Goal: Transaction & Acquisition: Purchase product/service

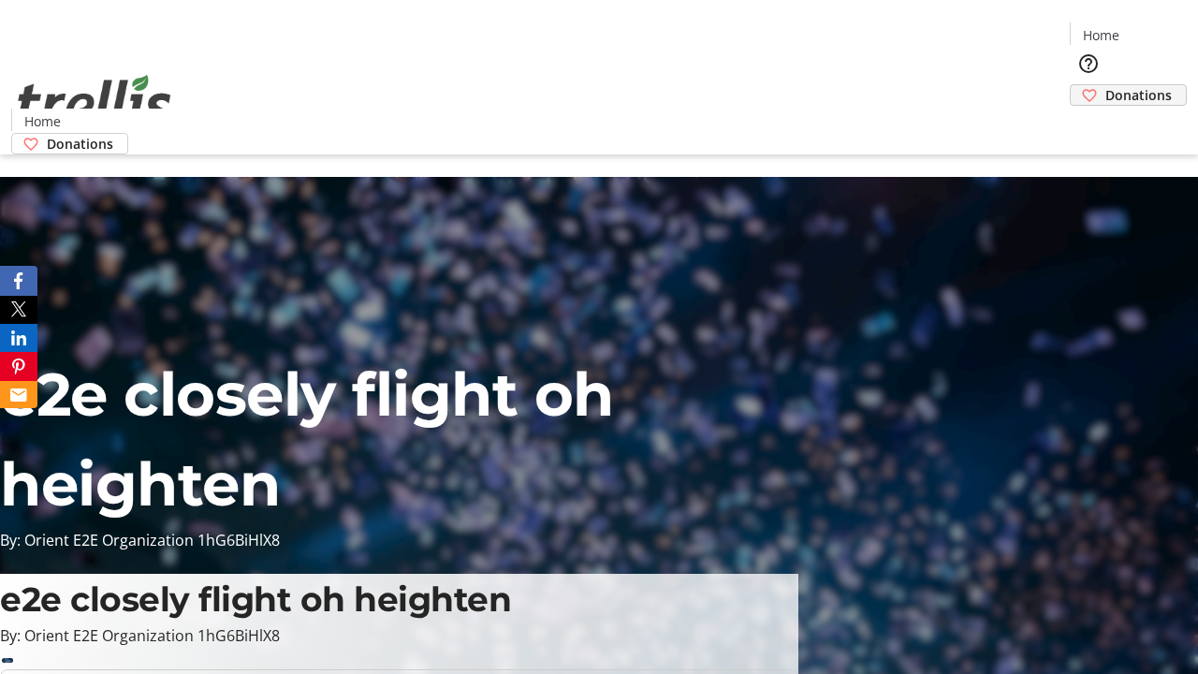
click at [1106, 85] on span "Donations" at bounding box center [1139, 95] width 66 height 20
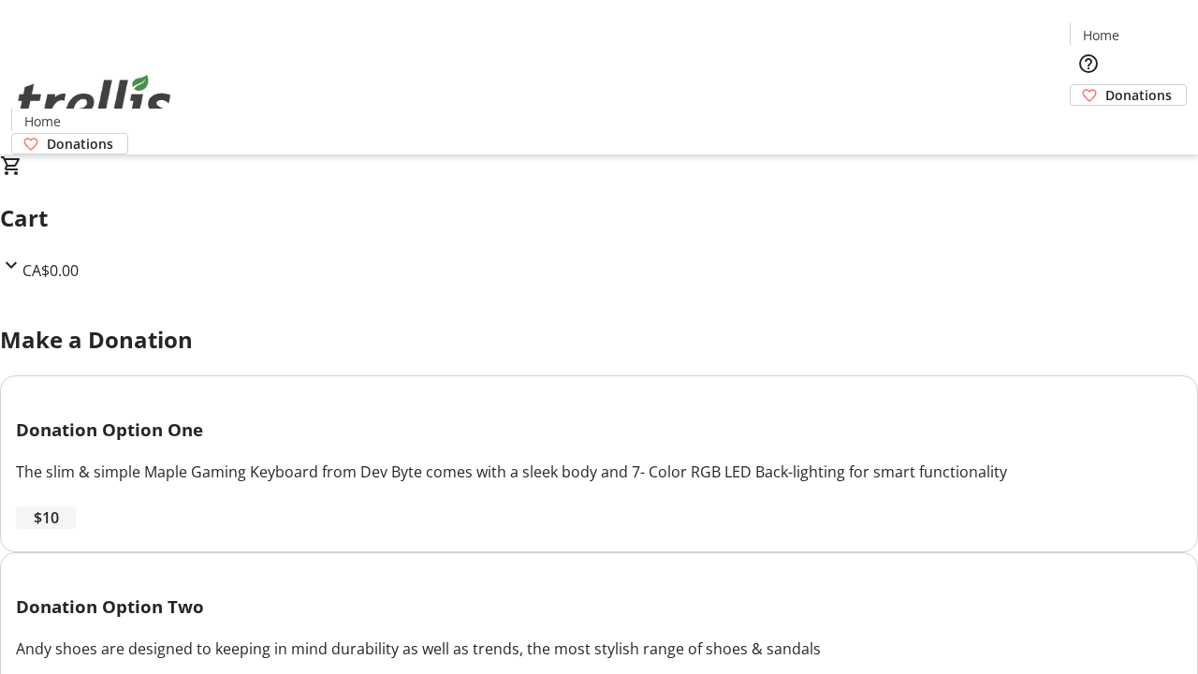
click at [59, 529] on span "$10" at bounding box center [46, 517] width 25 height 22
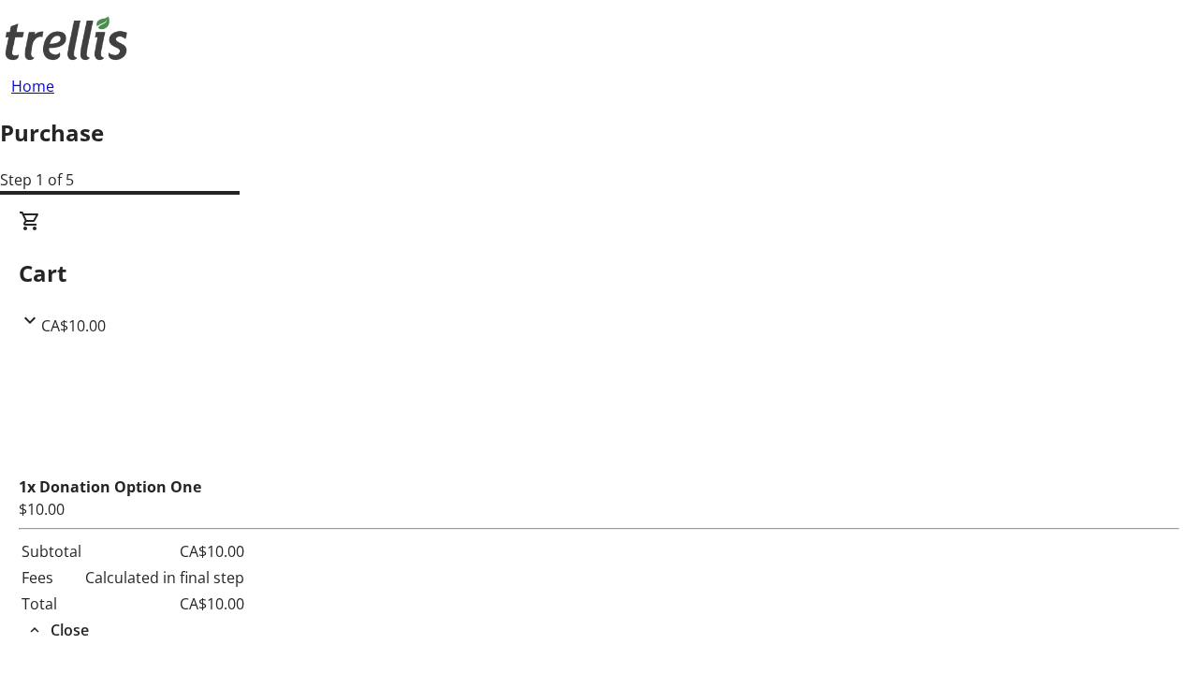
select select "CA"
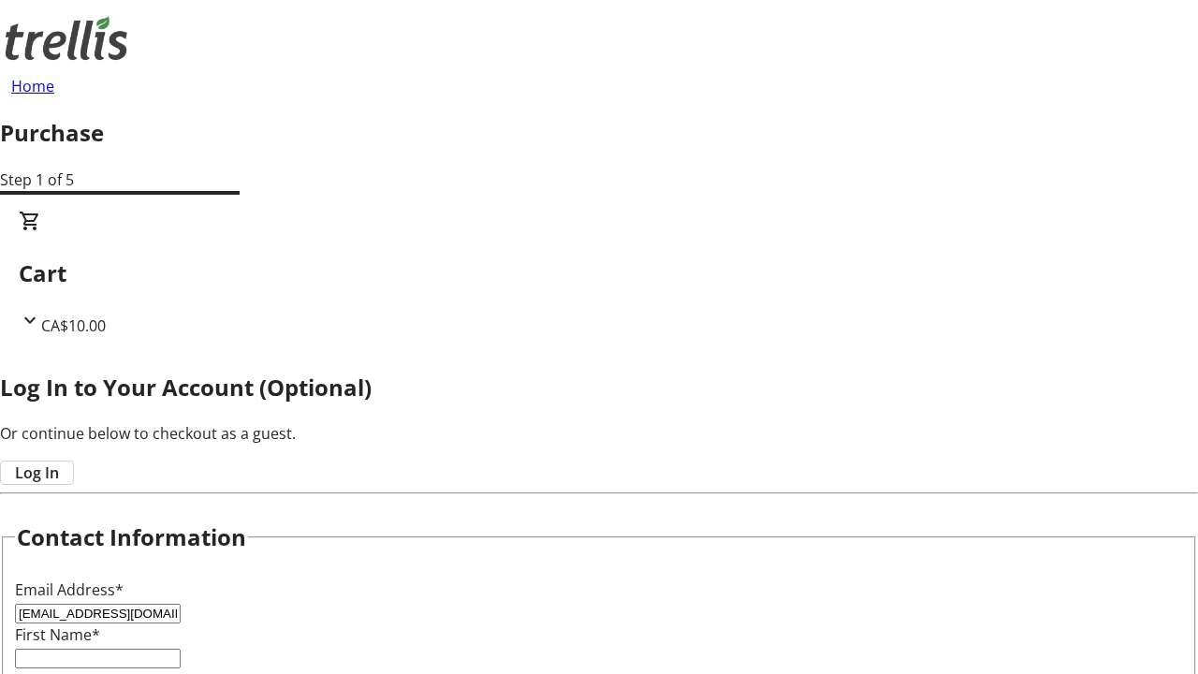
type input "[EMAIL_ADDRESS][DOMAIN_NAME]"
type input "[PERSON_NAME]"
type input "[STREET_ADDRESS][PERSON_NAME]"
type input "Kelowna"
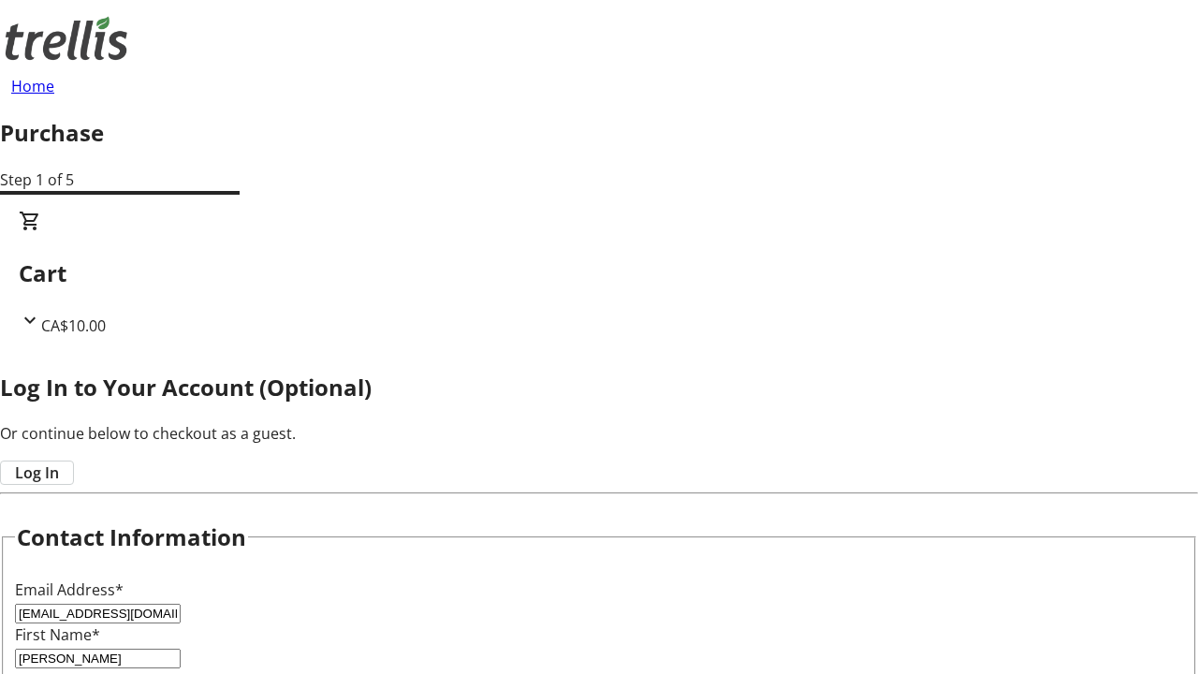
select select "BC"
type input "Kelowna"
type input "V1Y 0C2"
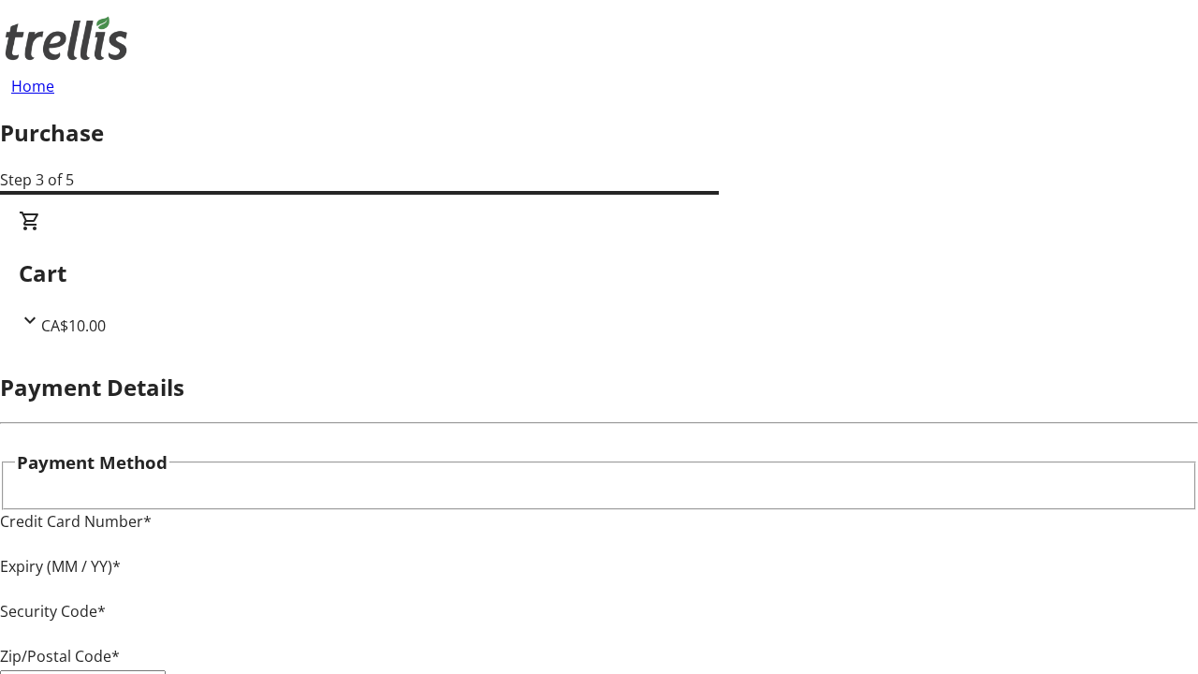
type input "V1Y 0C2"
